Goal: Task Accomplishment & Management: Manage account settings

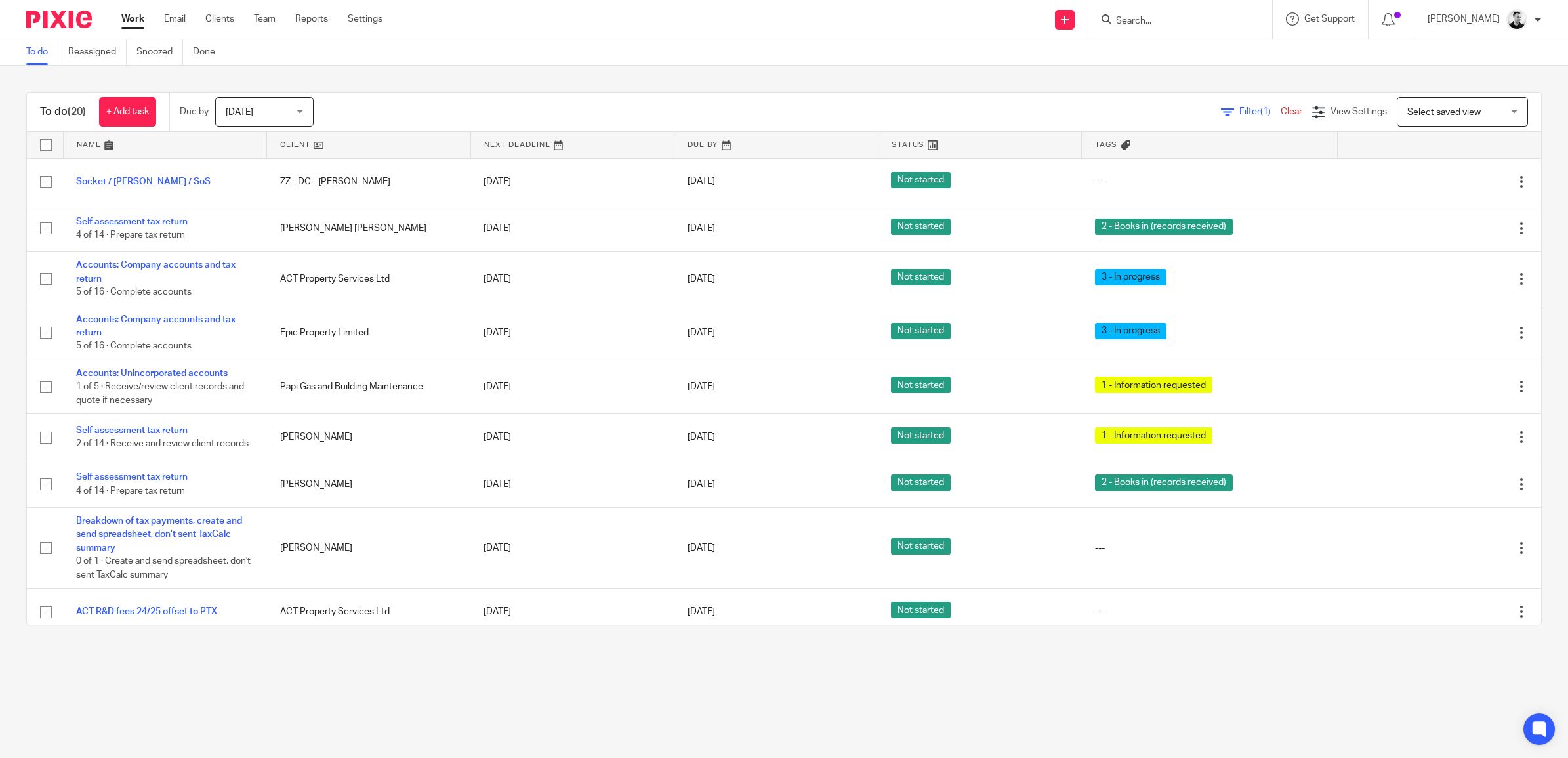
click at [287, 119] on span "[DATE]" at bounding box center [260, 111] width 69 height 27
click at [263, 189] on span "This week" at bounding box center [248, 192] width 41 height 9
click at [148, 57] on link "Snoozed" at bounding box center [160, 52] width 47 height 25
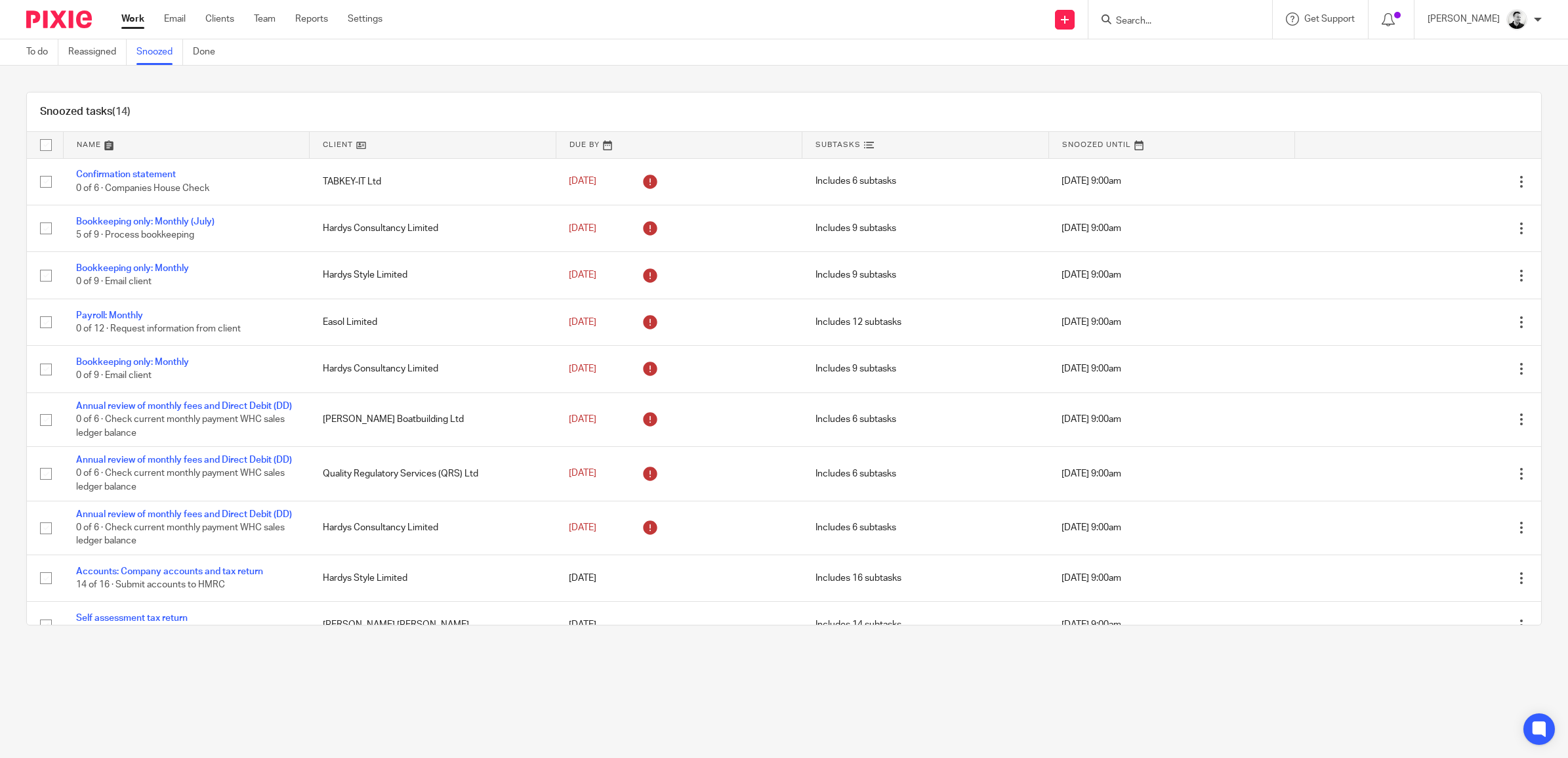
click at [23, 54] on div "To do Reassigned Snoozed Done" at bounding box center [124, 52] width 248 height 25
click at [36, 51] on link "To do" at bounding box center [42, 52] width 32 height 25
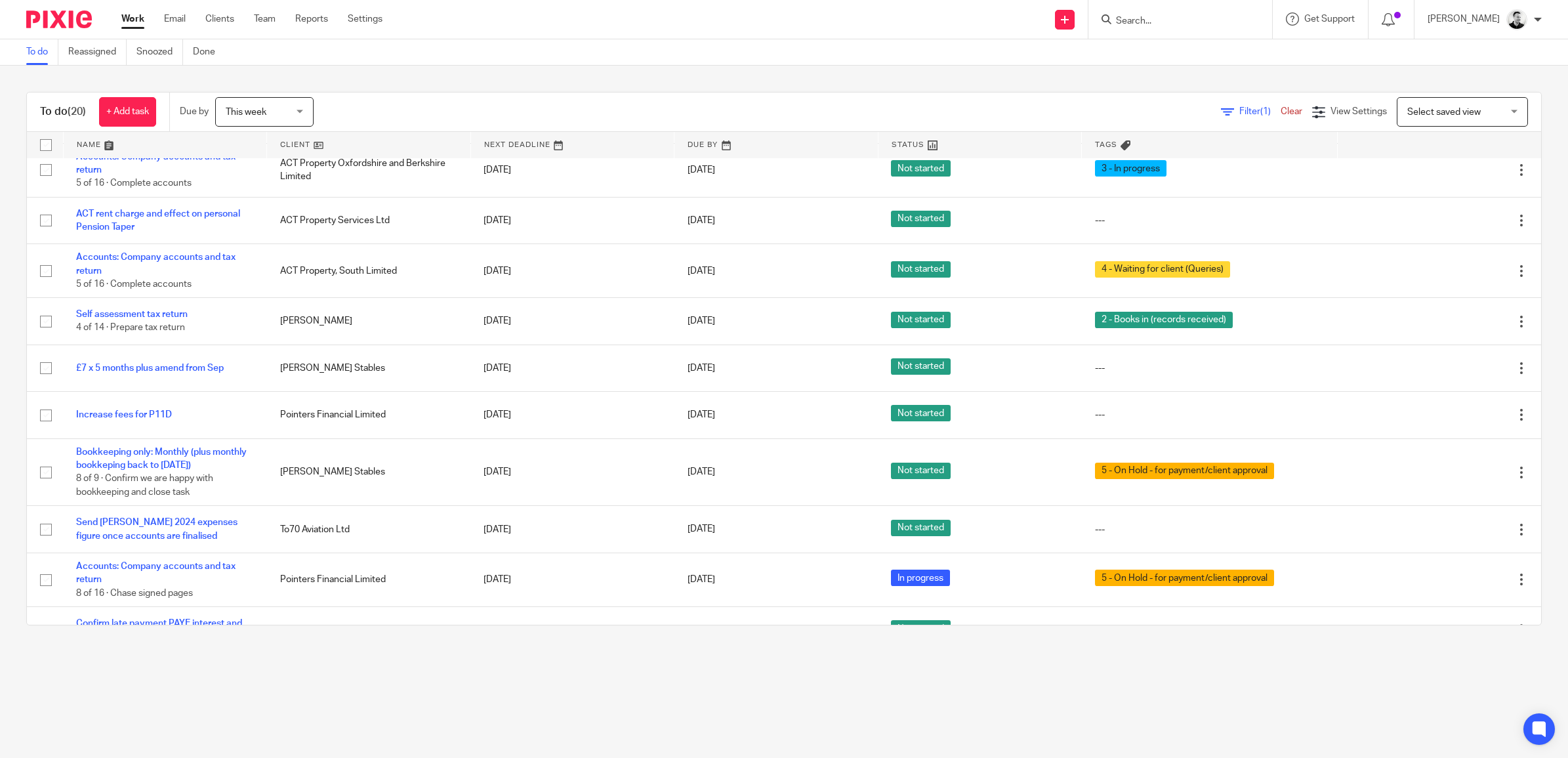
scroll to position [581, 0]
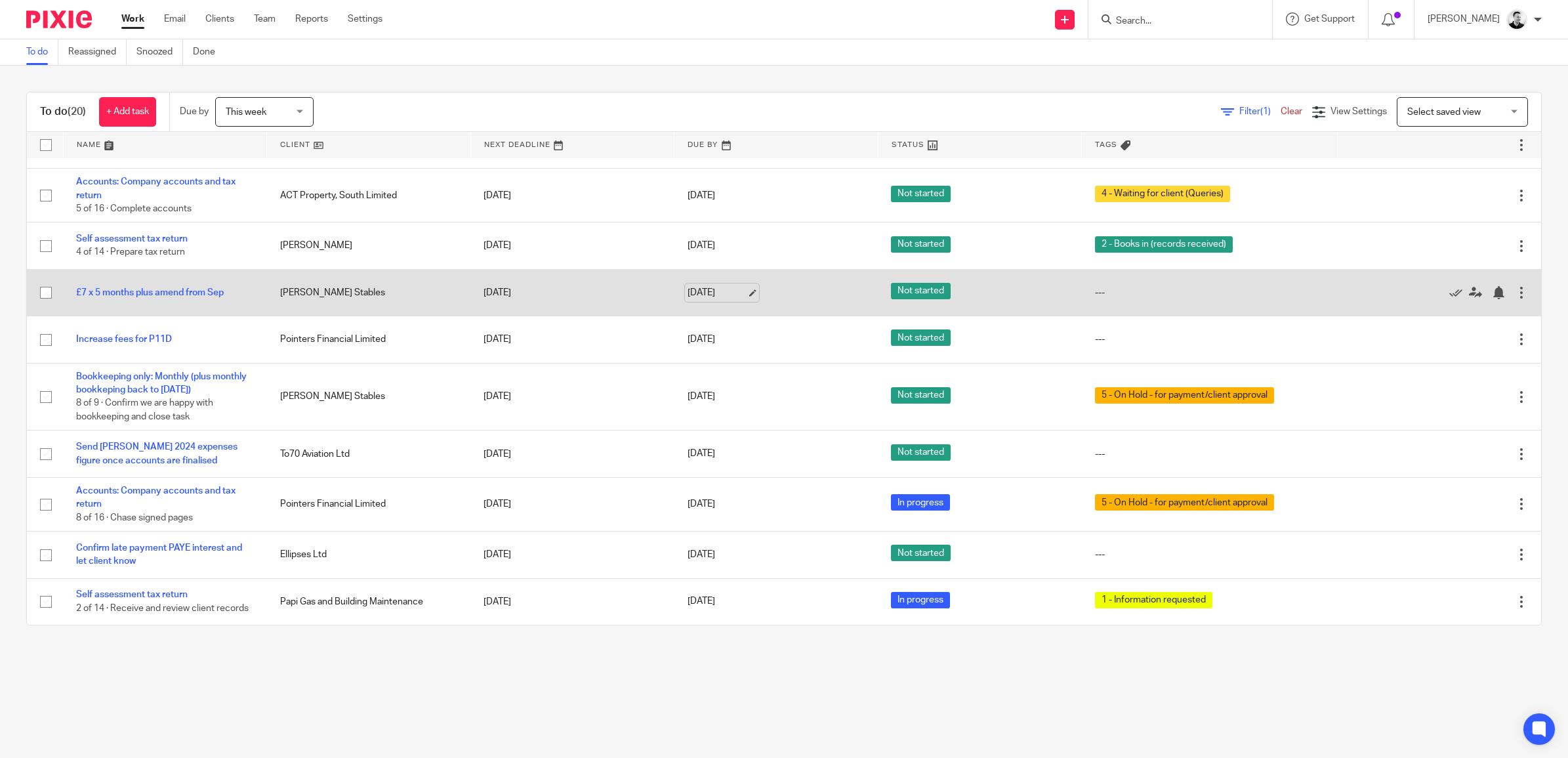
click at [712, 286] on link "18 Sep 2025" at bounding box center [717, 293] width 60 height 14
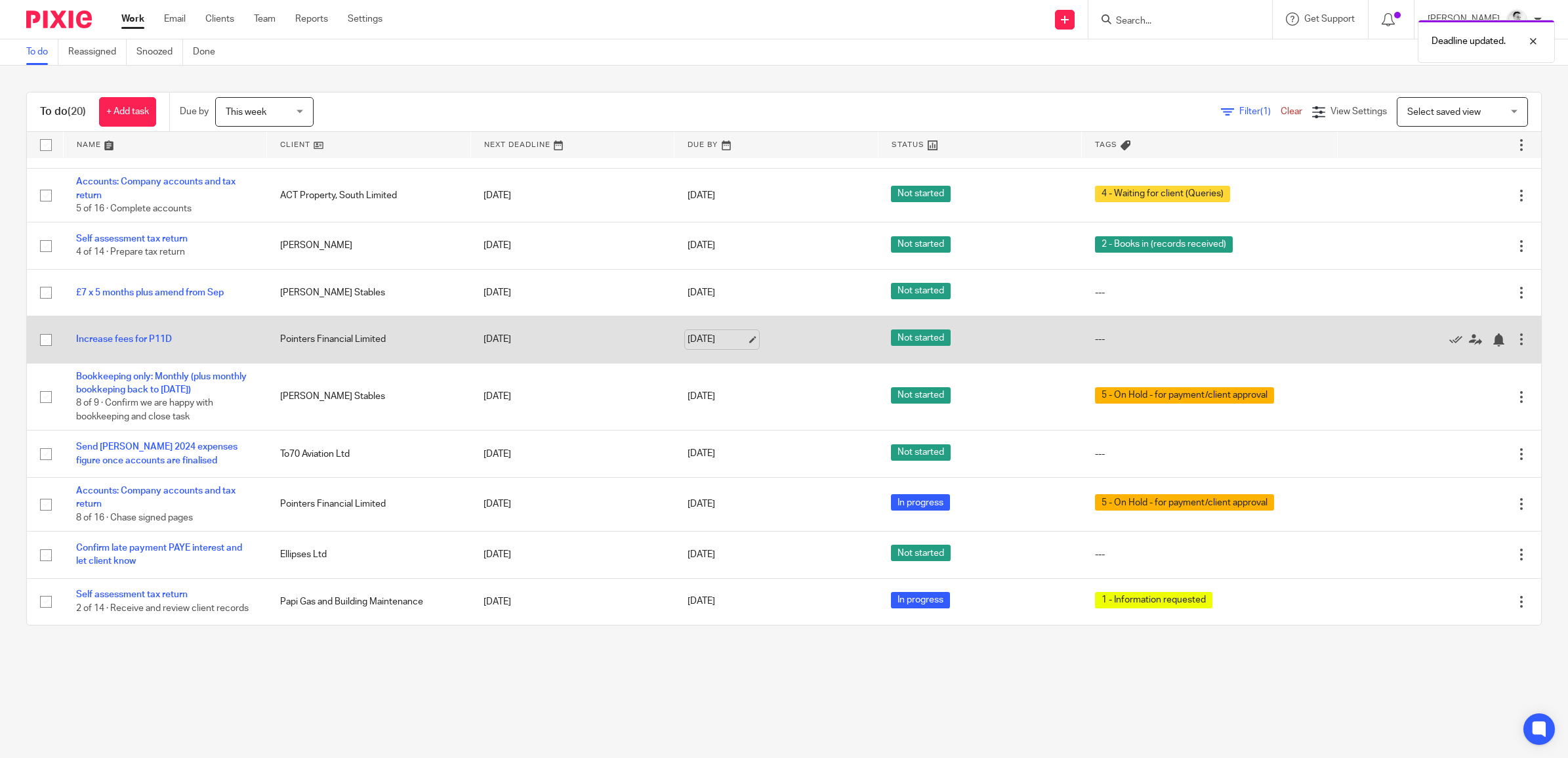
click at [710, 333] on link "19 Sep 2025" at bounding box center [717, 339] width 60 height 14
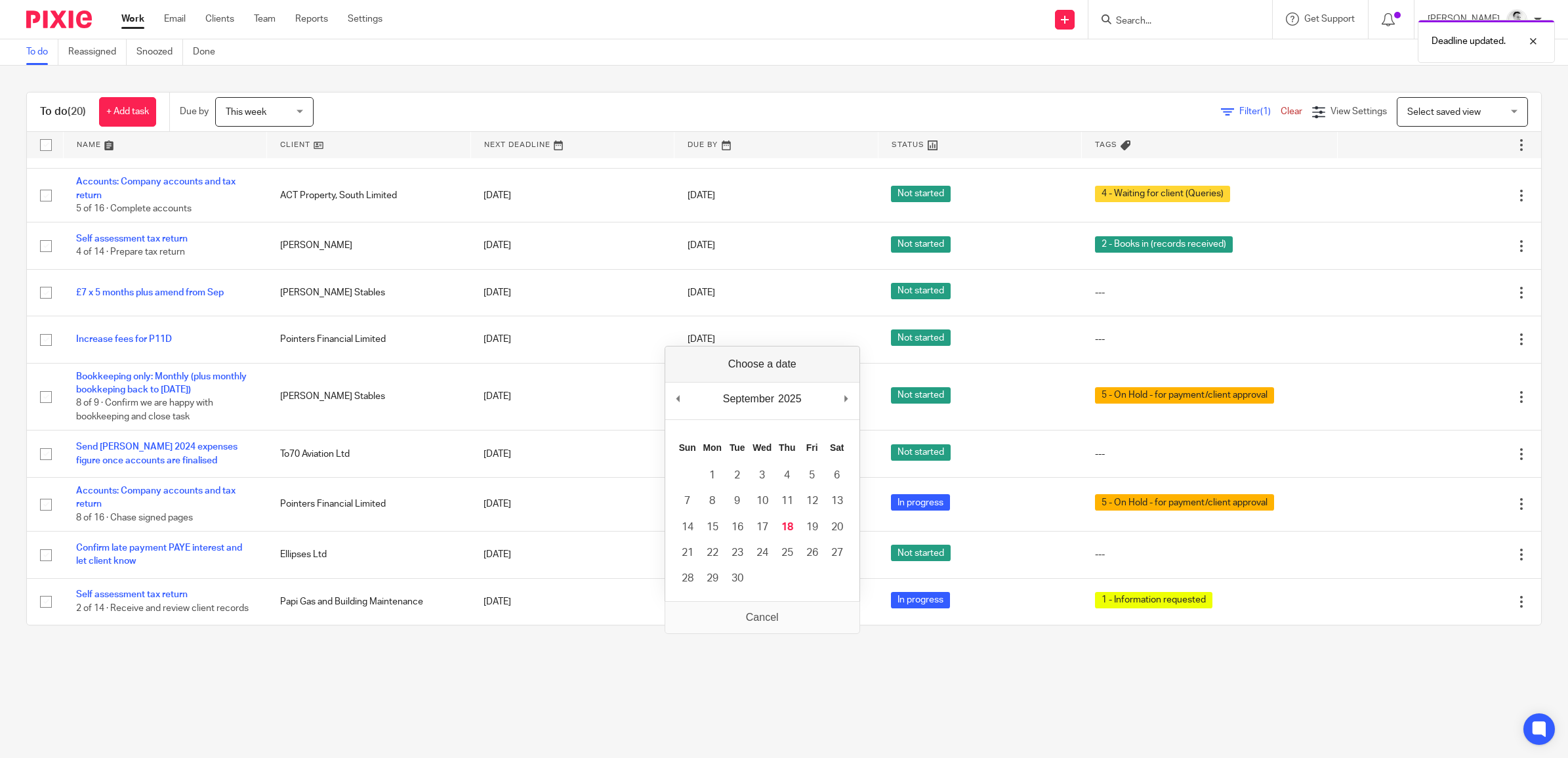
click at [648, 91] on div "To do (20) + Add task Due by This week This week Today Tomorrow This week Next …" at bounding box center [784, 358] width 1568 height 586
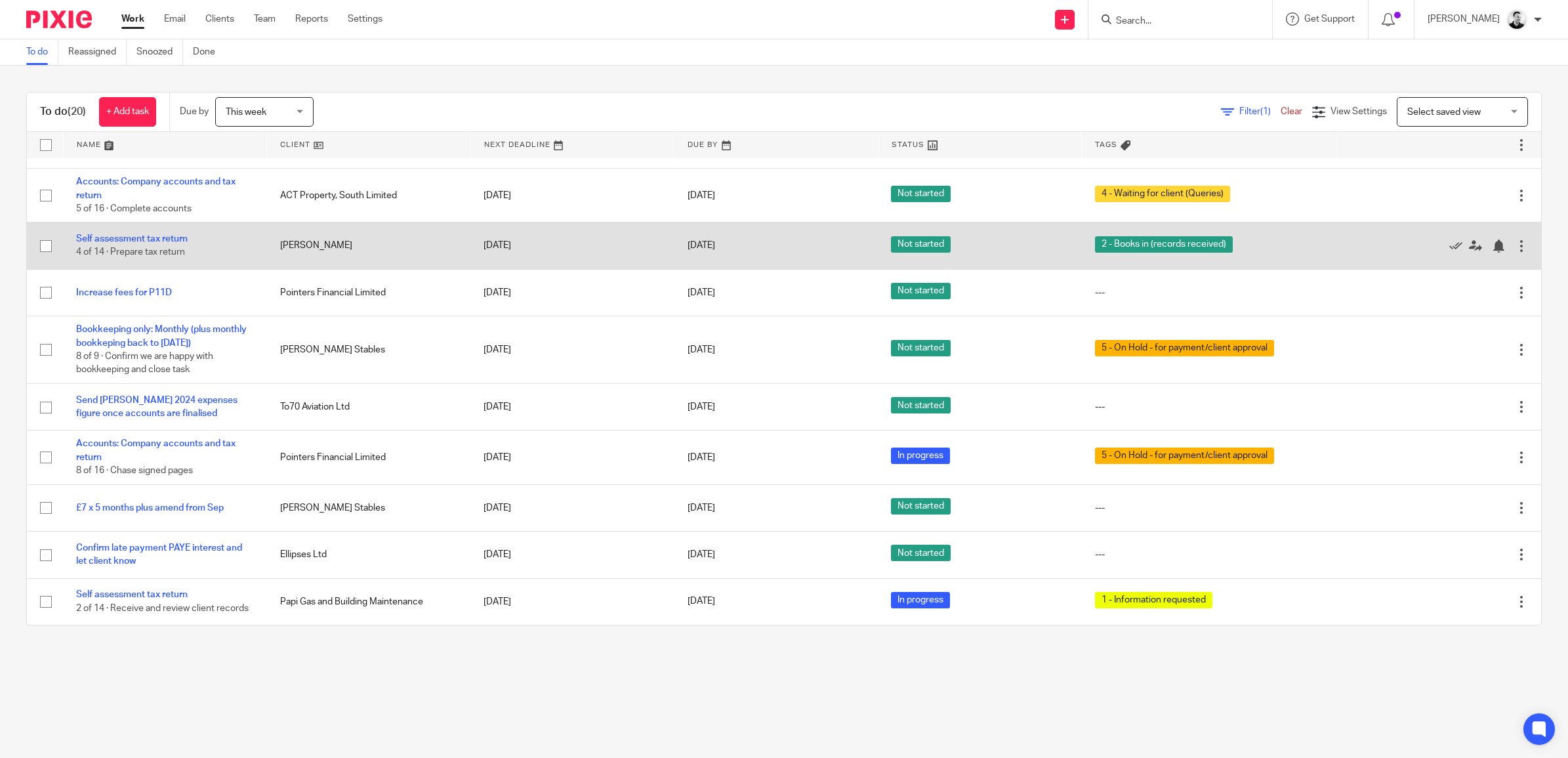
scroll to position [581, 0]
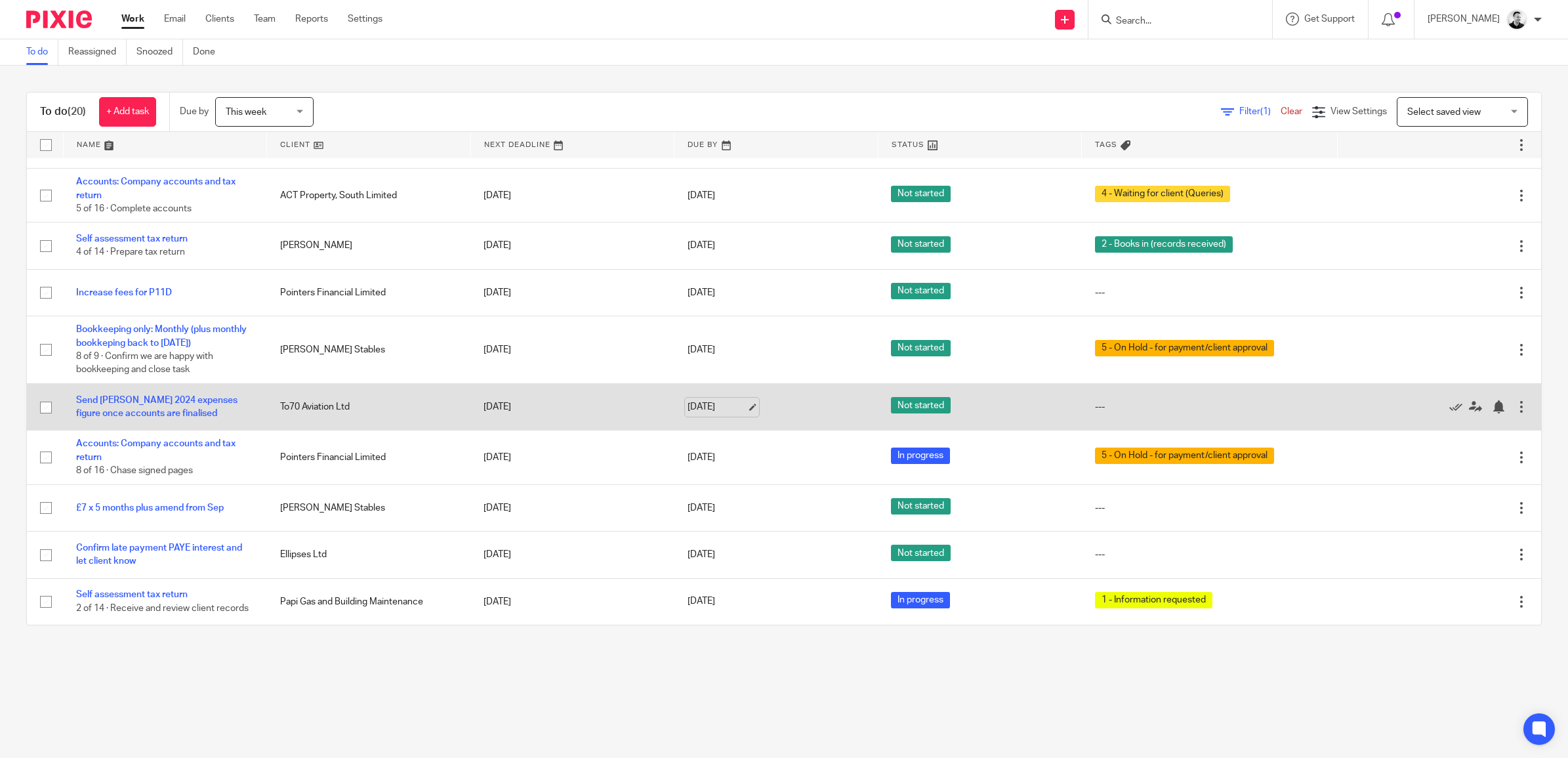
click at [718, 400] on link "[DATE]" at bounding box center [717, 407] width 60 height 14
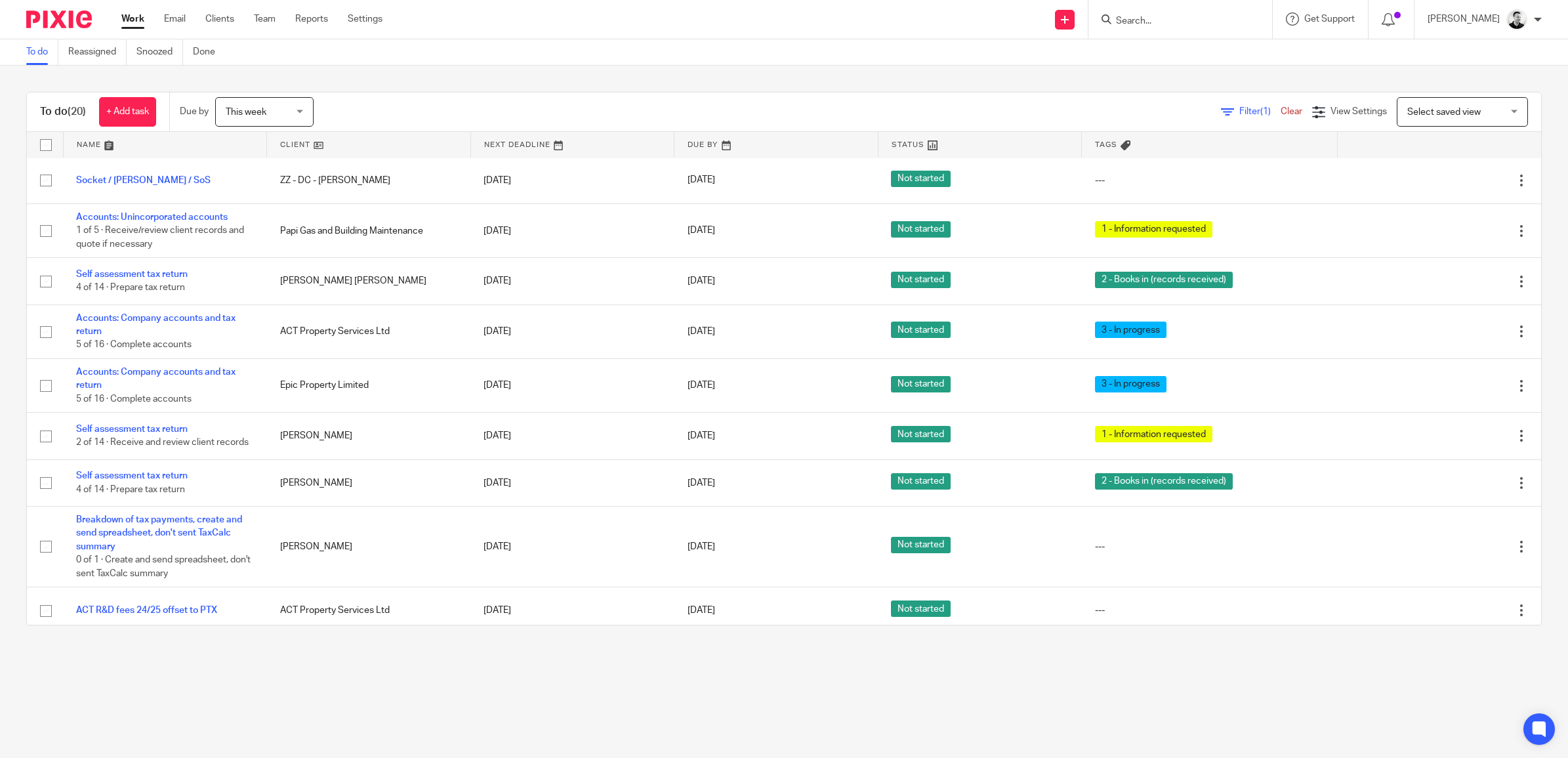
scroll to position [0, 0]
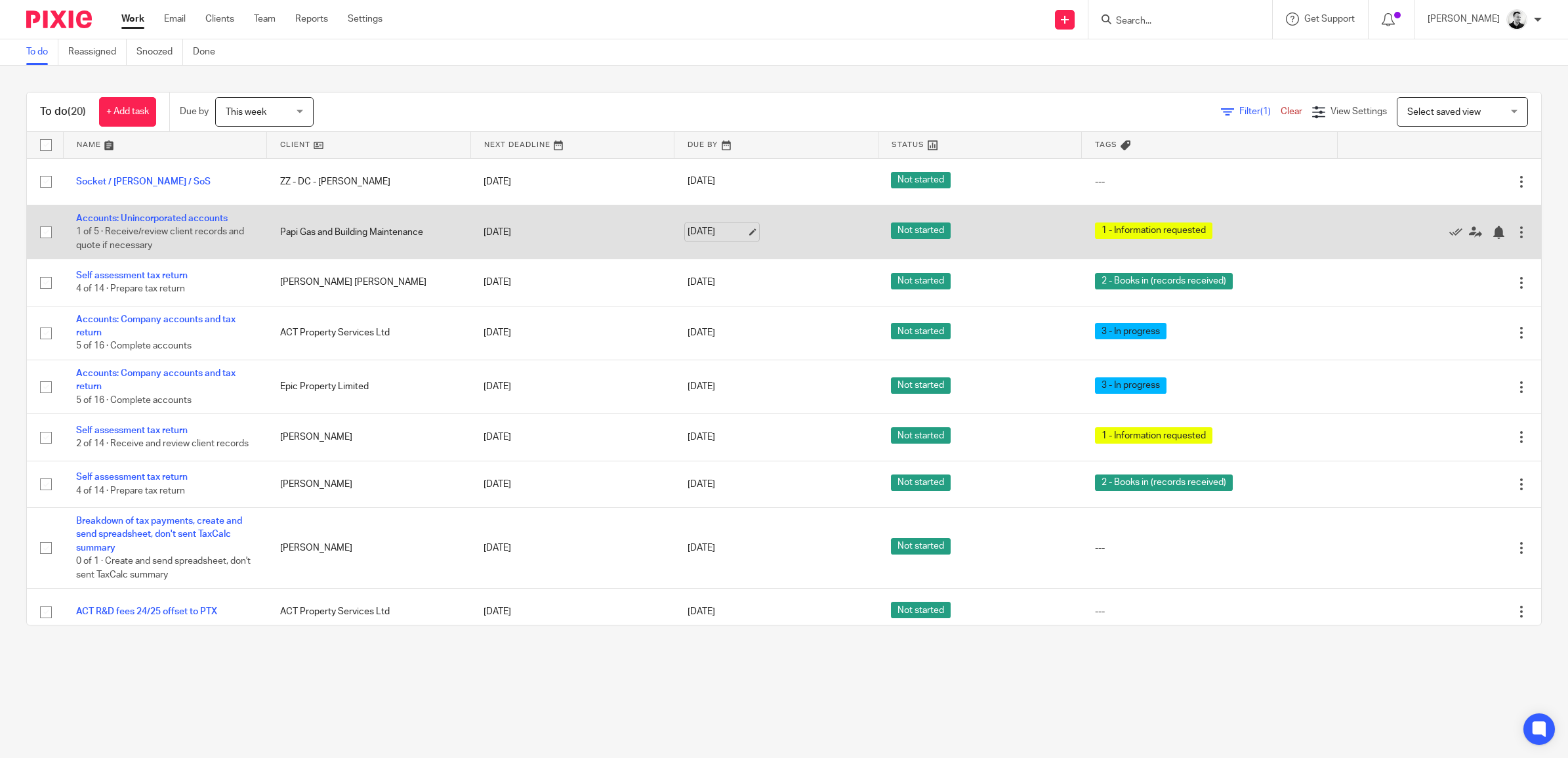
click at [688, 225] on link "[DATE]" at bounding box center [717, 232] width 60 height 14
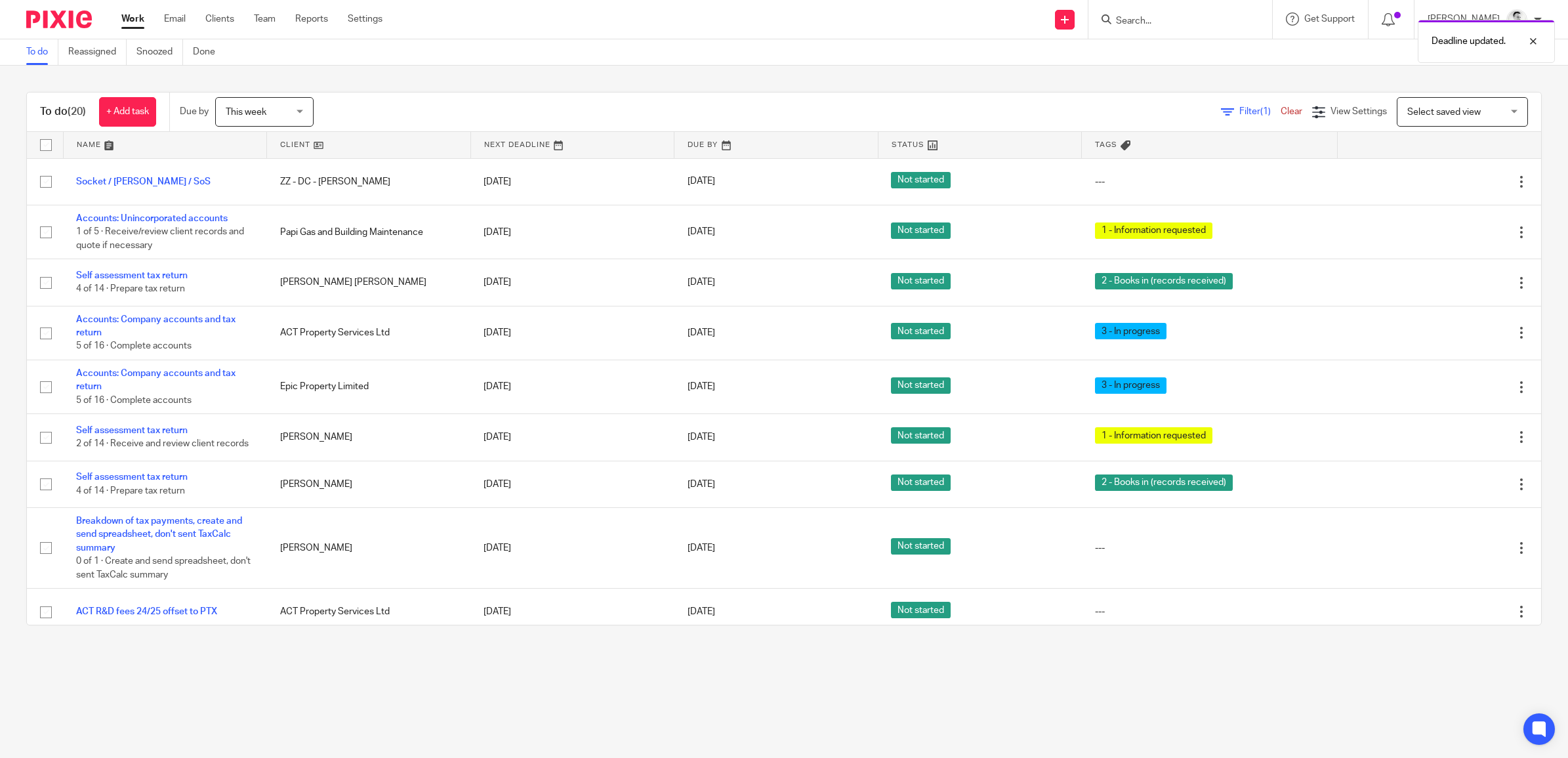
click at [299, 111] on div "This week This week" at bounding box center [264, 112] width 99 height 29
click at [245, 136] on span "[DATE]" at bounding box center [241, 140] width 27 height 9
